Goal: Task Accomplishment & Management: Check status

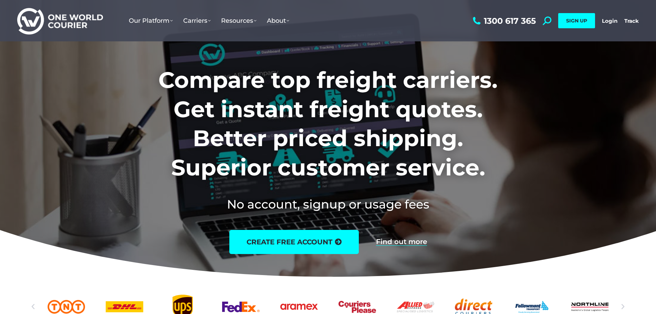
click at [615, 21] on link "Login" at bounding box center [610, 21] width 16 height 7
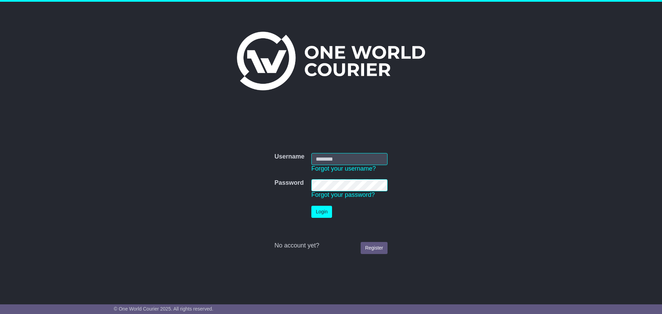
type input "**********"
click at [327, 210] on button "Login" at bounding box center [321, 212] width 21 height 12
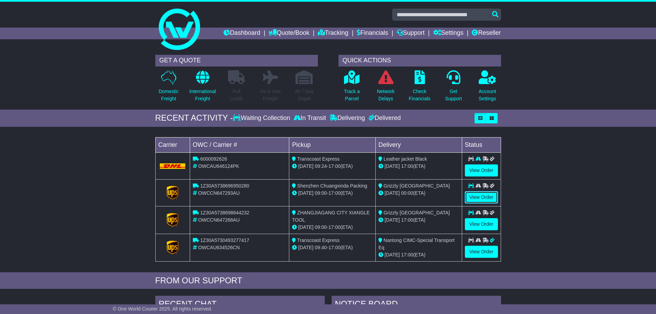
click at [488, 197] on link "View Order" at bounding box center [481, 197] width 33 height 12
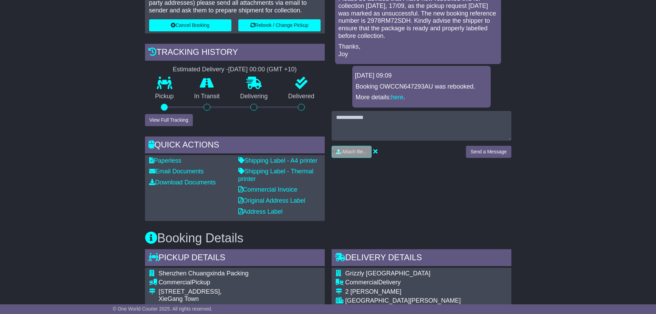
scroll to position [241, 0]
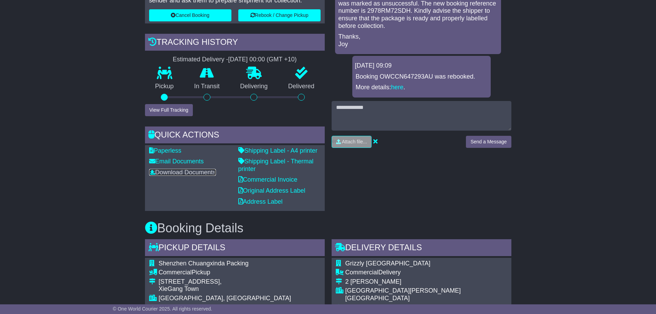
click at [185, 172] on link "Download Documents" at bounding box center [182, 172] width 67 height 7
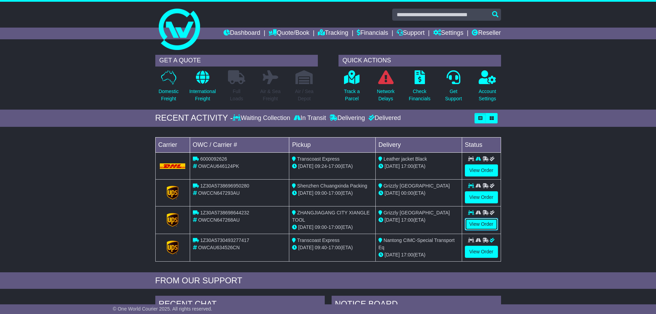
click at [485, 224] on link "View Order" at bounding box center [481, 224] width 33 height 12
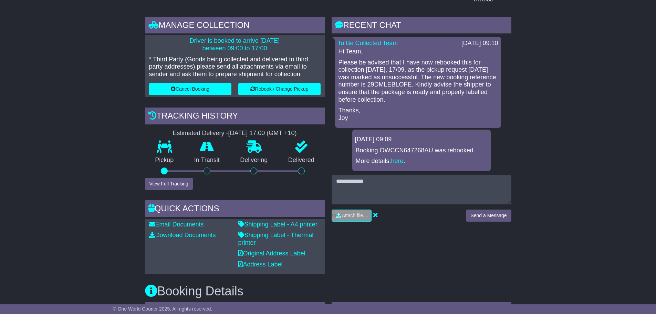
scroll to position [172, 0]
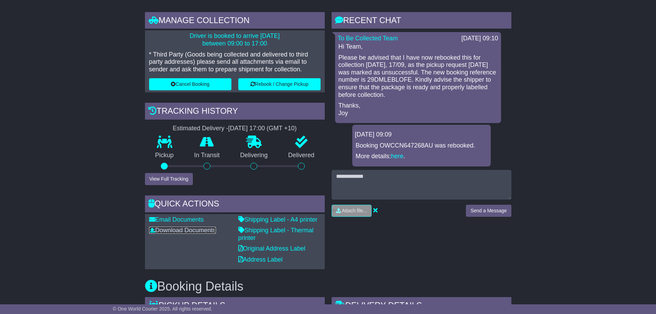
click at [191, 230] on link "Download Documents" at bounding box center [182, 230] width 67 height 7
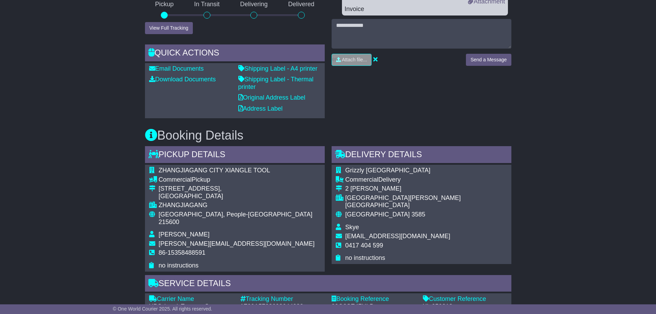
scroll to position [414, 0]
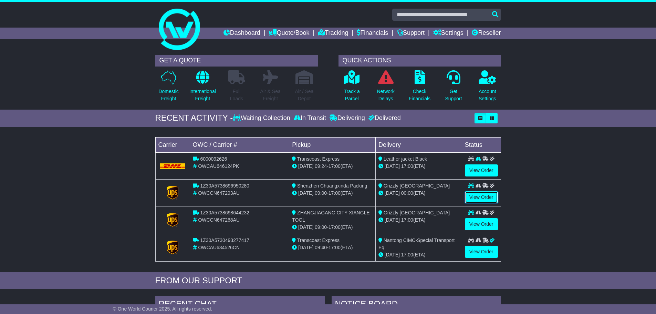
click at [483, 197] on link "View Order" at bounding box center [481, 197] width 33 height 12
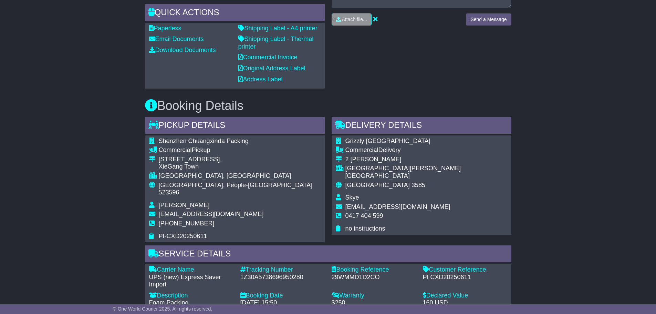
scroll to position [379, 0]
